Goal: Task Accomplishment & Management: Manage account settings

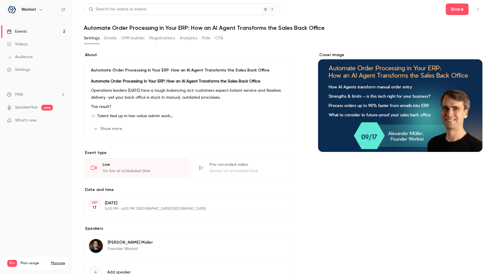
drag, startPoint x: 0, startPoint y: 0, endPoint x: 32, endPoint y: 34, distance: 46.6
click at [32, 34] on link "Events 2" at bounding box center [36, 31] width 72 height 13
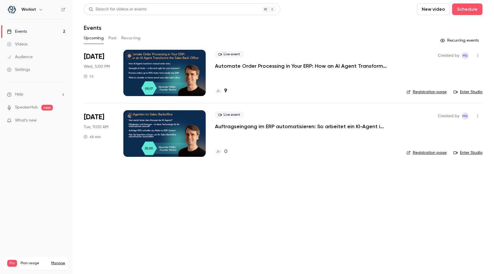
click at [245, 66] on p "Automate Order Processing in Your ERP: How an AI Agent Transforms the Sales Bac…" at bounding box center [301, 65] width 173 height 7
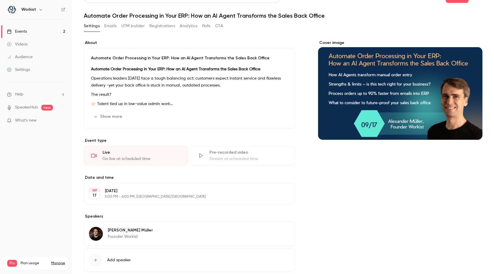
scroll to position [13, 0]
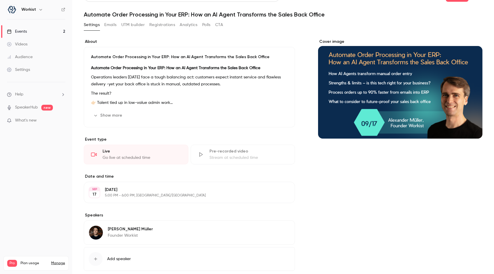
click at [113, 25] on button "Emails" at bounding box center [110, 24] width 12 height 9
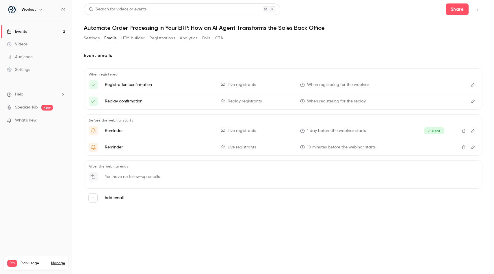
click at [97, 38] on button "Settings" at bounding box center [92, 38] width 16 height 9
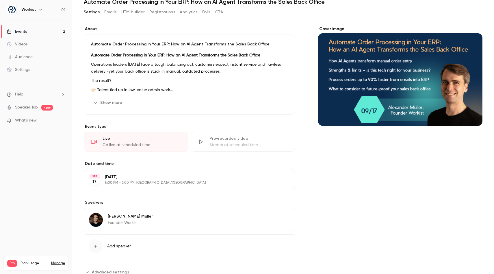
scroll to position [26, 0]
click at [167, 10] on button "Registrations" at bounding box center [162, 12] width 26 height 9
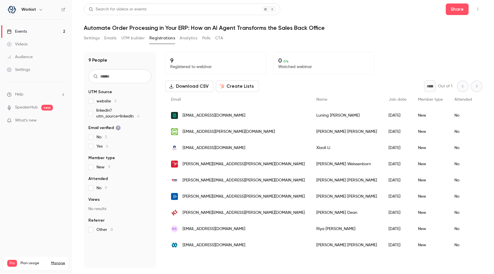
click at [98, 38] on button "Settings" at bounding box center [92, 38] width 16 height 9
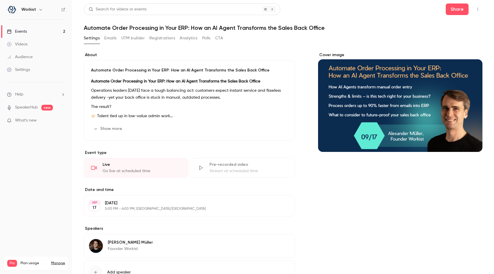
scroll to position [46, 0]
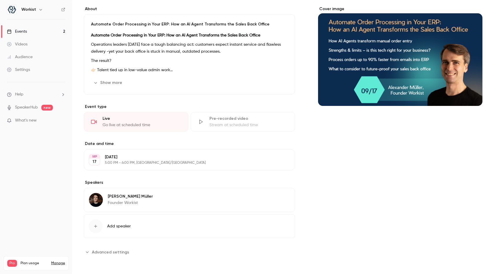
click at [92, 253] on button "Advanced settings" at bounding box center [108, 251] width 49 height 9
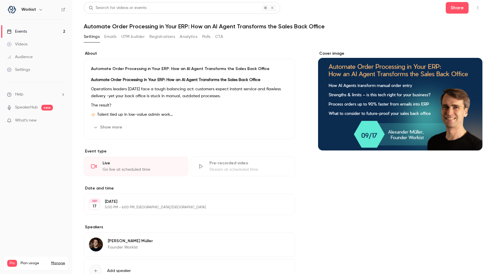
scroll to position [0, 0]
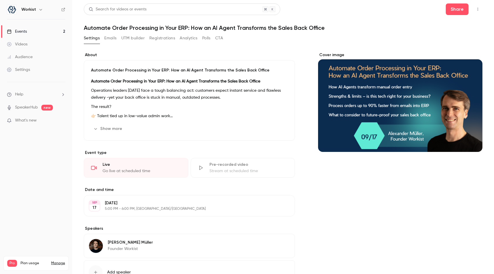
click at [111, 38] on button "Emails" at bounding box center [110, 38] width 12 height 9
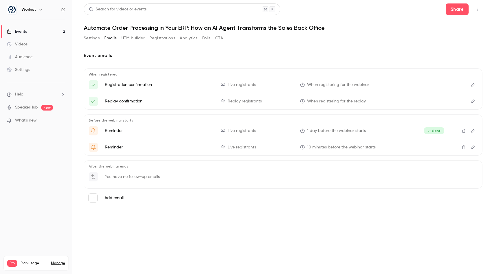
click at [25, 69] on div "Settings" at bounding box center [18, 70] width 23 height 6
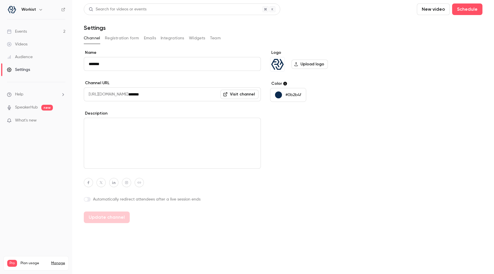
click at [45, 33] on link "Events 2" at bounding box center [36, 31] width 72 height 13
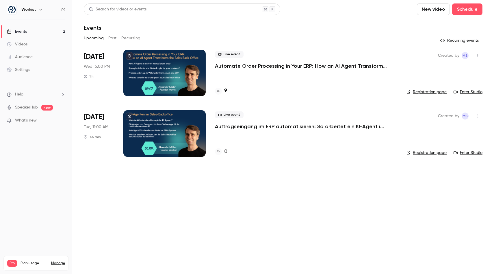
click at [225, 67] on p "Automate Order Processing in Your ERP: How an AI Agent Transforms the Sales Bac…" at bounding box center [301, 65] width 173 height 7
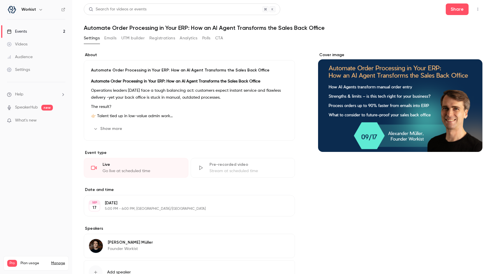
click at [28, 44] on link "Videos" at bounding box center [36, 44] width 72 height 13
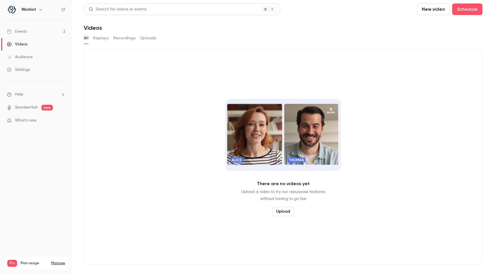
click at [40, 32] on link "Events 2" at bounding box center [36, 31] width 72 height 13
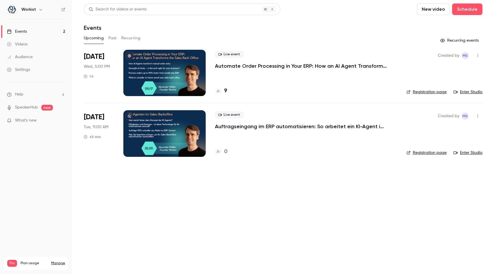
click at [42, 49] on link "Videos" at bounding box center [36, 44] width 72 height 13
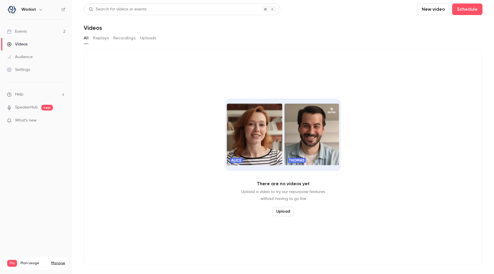
click at [56, 32] on link "Events 2" at bounding box center [36, 31] width 72 height 13
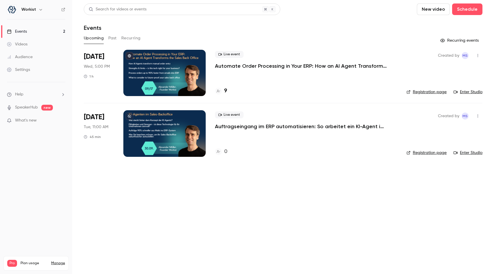
click at [314, 66] on p "Automate Order Processing in Your ERP: How an AI Agent Transforms the Sales Bac…" at bounding box center [301, 65] width 173 height 7
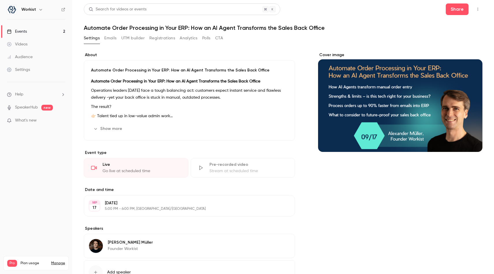
click at [480, 9] on icon "button" at bounding box center [478, 9] width 5 height 4
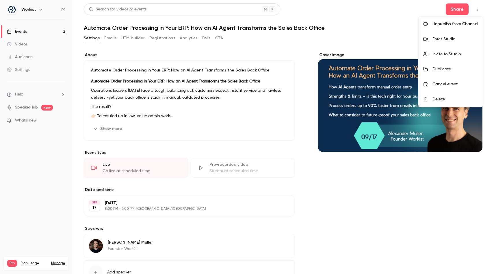
click at [442, 35] on li "Enter Studio" at bounding box center [451, 39] width 64 height 15
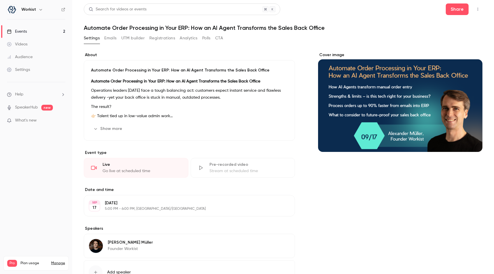
click at [43, 26] on link "Events 2" at bounding box center [36, 31] width 72 height 13
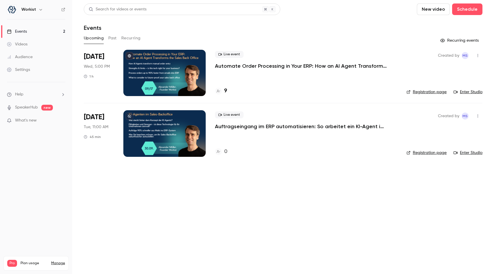
click at [229, 67] on p "Automate Order Processing in Your ERP: How an AI Agent Transforms the Sales Bac…" at bounding box center [301, 65] width 173 height 7
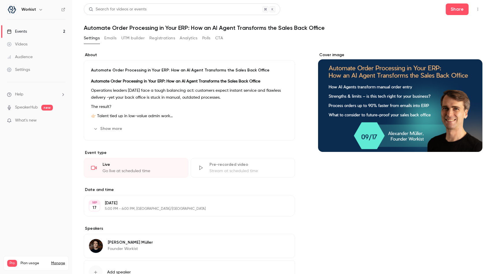
click at [168, 40] on button "Registrations" at bounding box center [162, 38] width 26 height 9
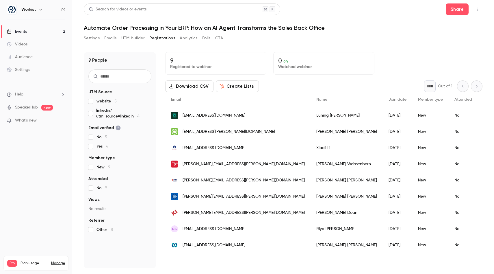
click at [95, 40] on button "Settings" at bounding box center [92, 38] width 16 height 9
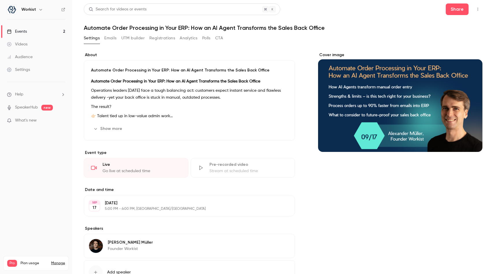
click at [115, 202] on p "[DATE]" at bounding box center [185, 203] width 160 height 6
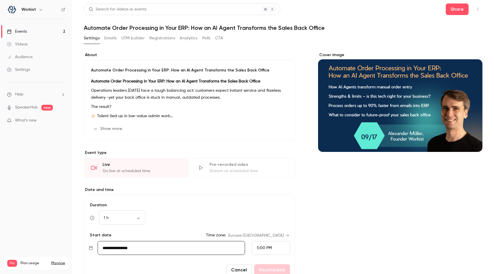
click at [46, 48] on link "Videos" at bounding box center [36, 44] width 72 height 13
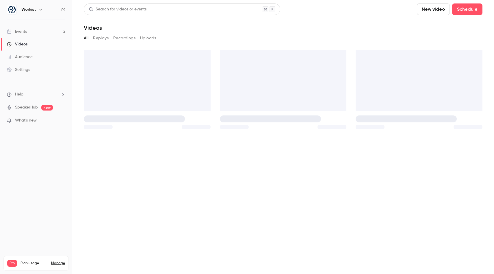
click at [54, 29] on link "Events 2" at bounding box center [36, 31] width 72 height 13
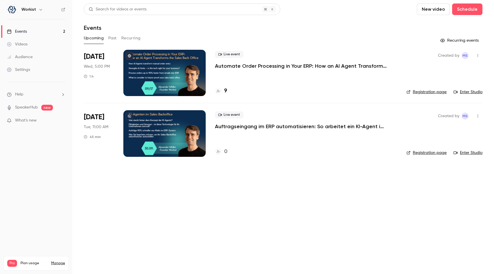
click at [96, 57] on span "[DATE]" at bounding box center [94, 56] width 21 height 9
click at [156, 61] on div at bounding box center [164, 73] width 82 height 46
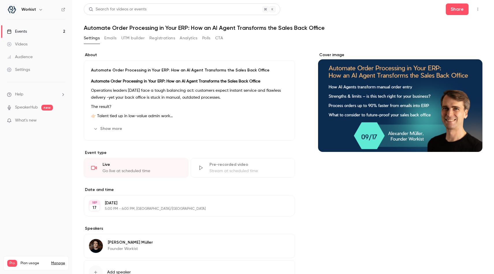
click at [112, 40] on button "Emails" at bounding box center [110, 38] width 12 height 9
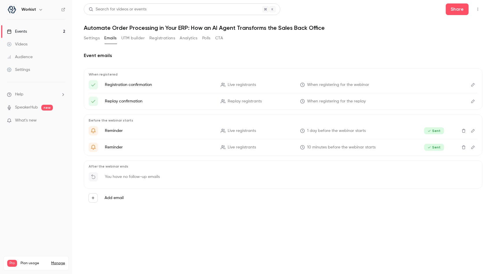
click at [170, 36] on button "Registrations" at bounding box center [162, 38] width 26 height 9
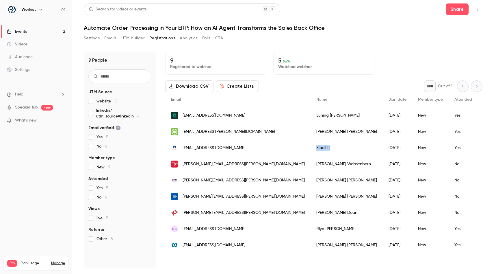
drag, startPoint x: 273, startPoint y: 145, endPoint x: 299, endPoint y: 145, distance: 26.0
click at [311, 145] on div "[PERSON_NAME]" at bounding box center [347, 148] width 72 height 16
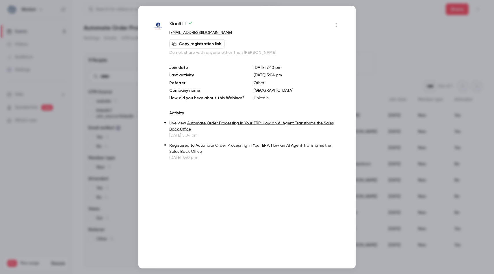
click at [375, 36] on div at bounding box center [247, 137] width 494 height 274
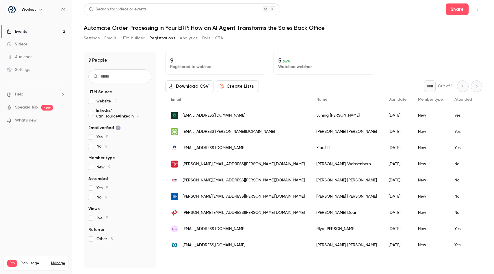
click at [180, 37] on button "Analytics" at bounding box center [189, 38] width 18 height 9
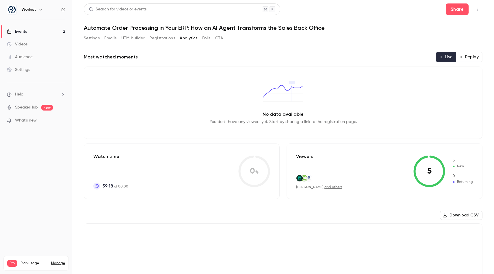
click at [162, 38] on button "Registrations" at bounding box center [162, 38] width 26 height 9
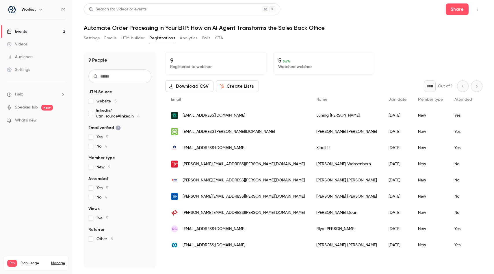
click at [135, 40] on button "UTM builder" at bounding box center [132, 38] width 23 height 9
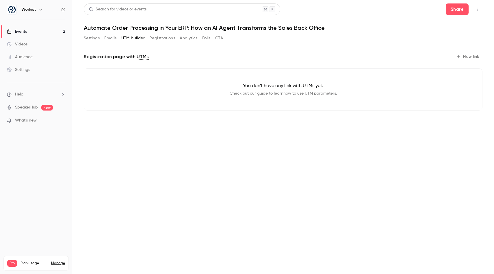
click at [153, 40] on button "Registrations" at bounding box center [162, 38] width 26 height 9
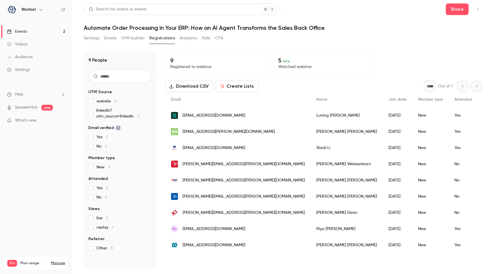
click at [206, 150] on span "[EMAIL_ADDRESS][DOMAIN_NAME]" at bounding box center [214, 148] width 63 height 6
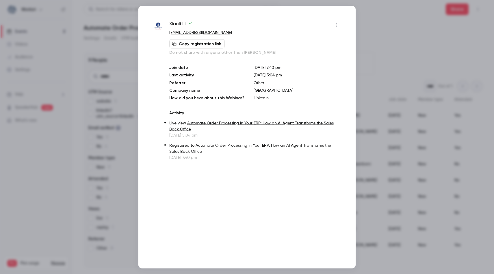
click at [392, 37] on div at bounding box center [247, 137] width 494 height 274
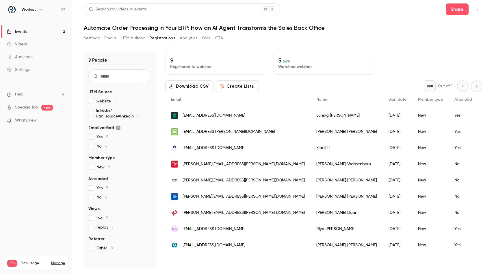
click at [110, 39] on button "Emails" at bounding box center [110, 38] width 12 height 9
